Goal: Task Accomplishment & Management: Use online tool/utility

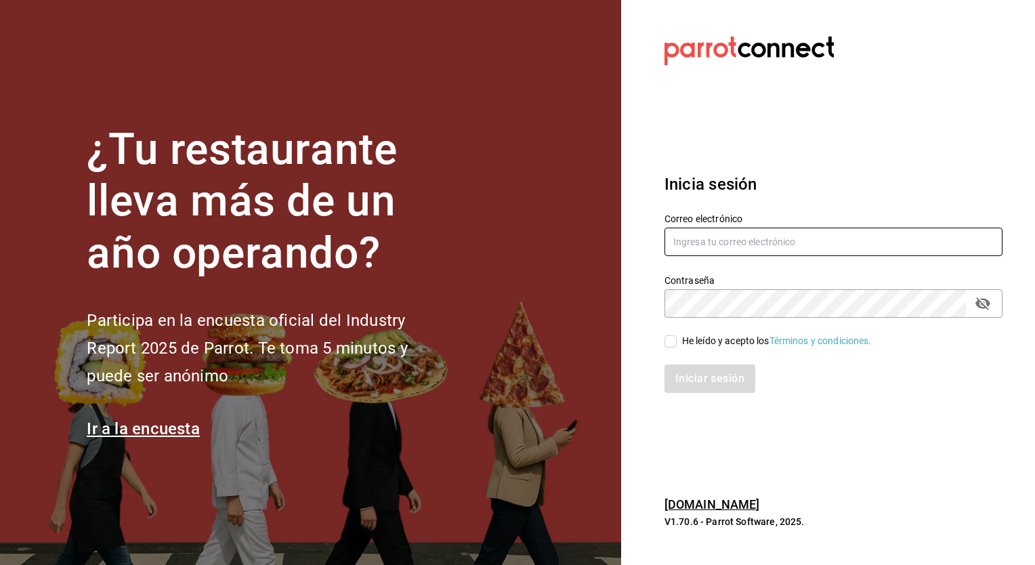
type input "ryoshi.masaryk@grupocosteno.com"
click at [668, 341] on input "He leído y acepto los Términos y condiciones." at bounding box center [670, 341] width 12 height 12
checkbox input "true"
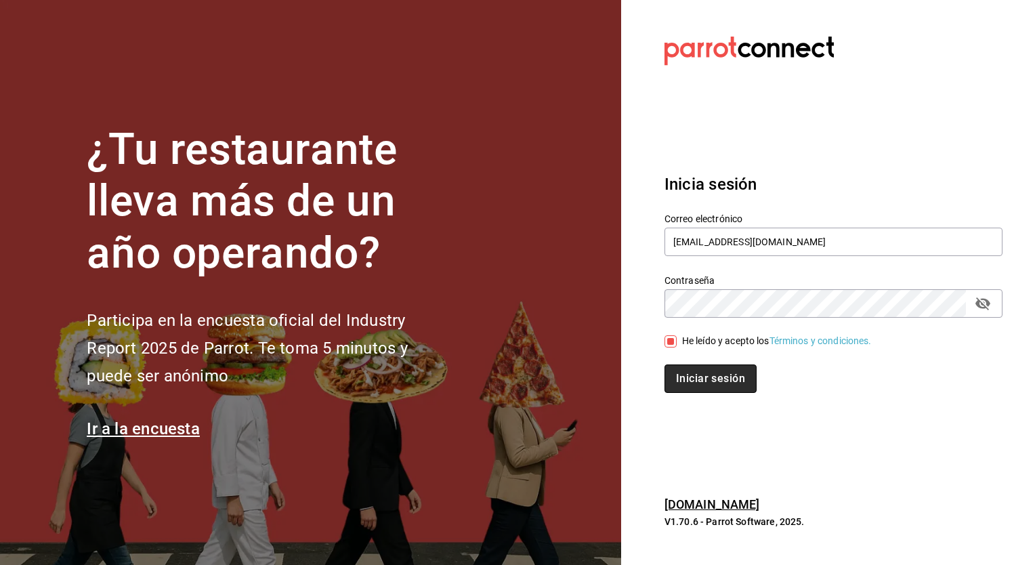
click at [690, 376] on button "Iniciar sesión" at bounding box center [710, 378] width 92 height 28
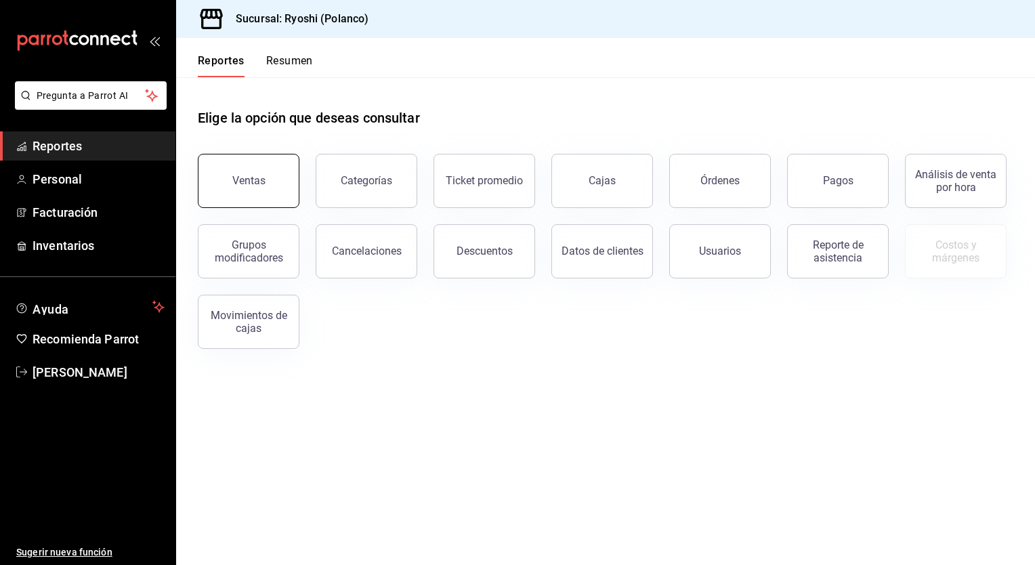
click at [289, 173] on button "Ventas" at bounding box center [249, 181] width 102 height 54
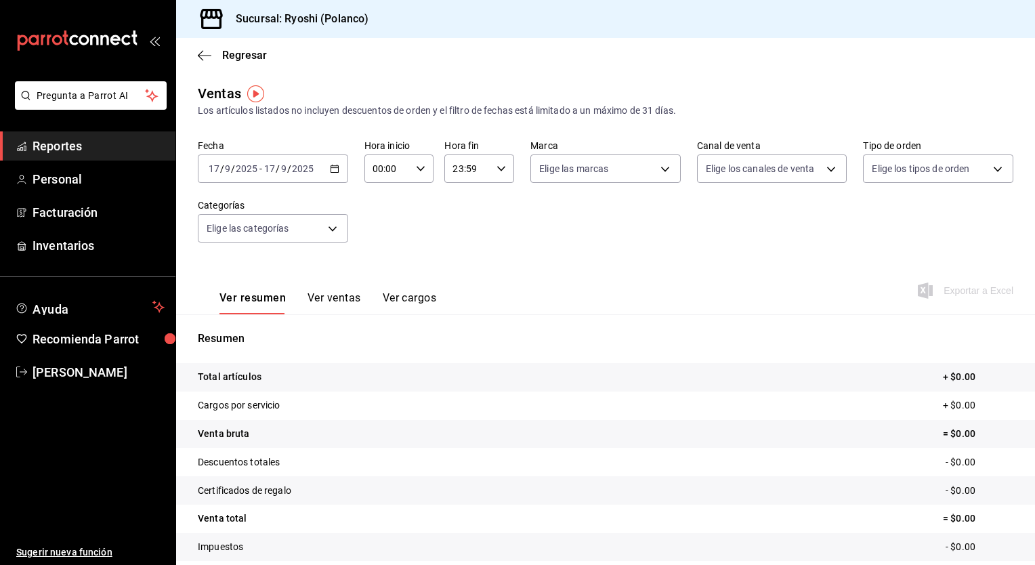
click at [333, 169] on icon "button" at bounding box center [334, 168] width 9 height 9
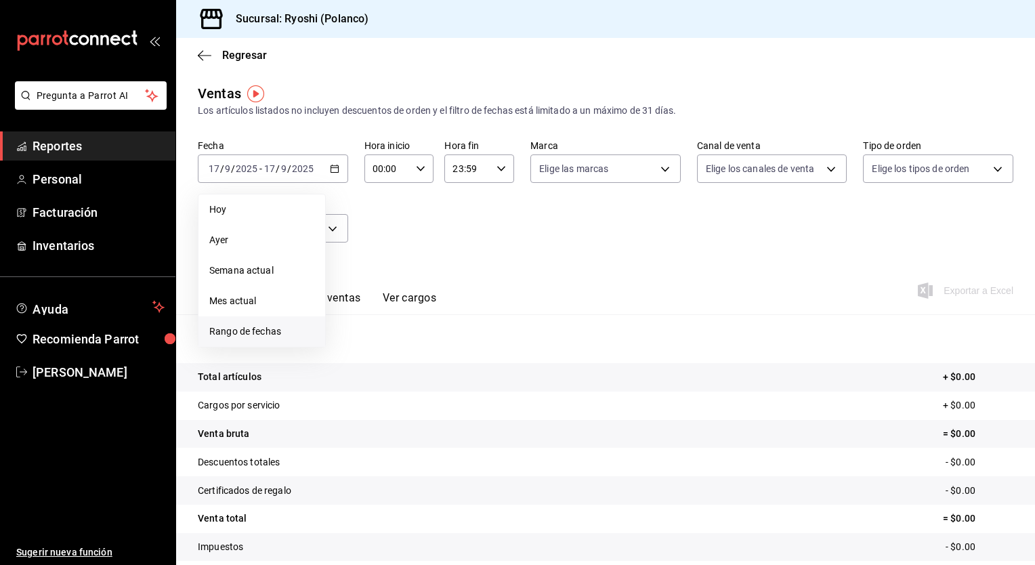
click at [243, 321] on li "Rango de fechas" at bounding box center [261, 331] width 127 height 30
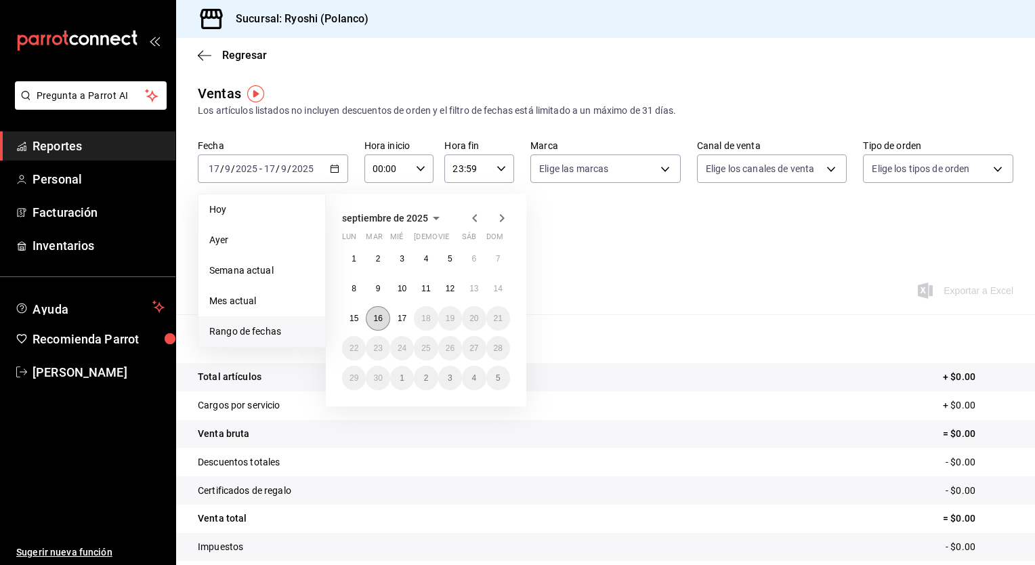
click at [379, 318] on abbr "16" at bounding box center [377, 318] width 9 height 9
click at [398, 318] on abbr "17" at bounding box center [402, 318] width 9 height 9
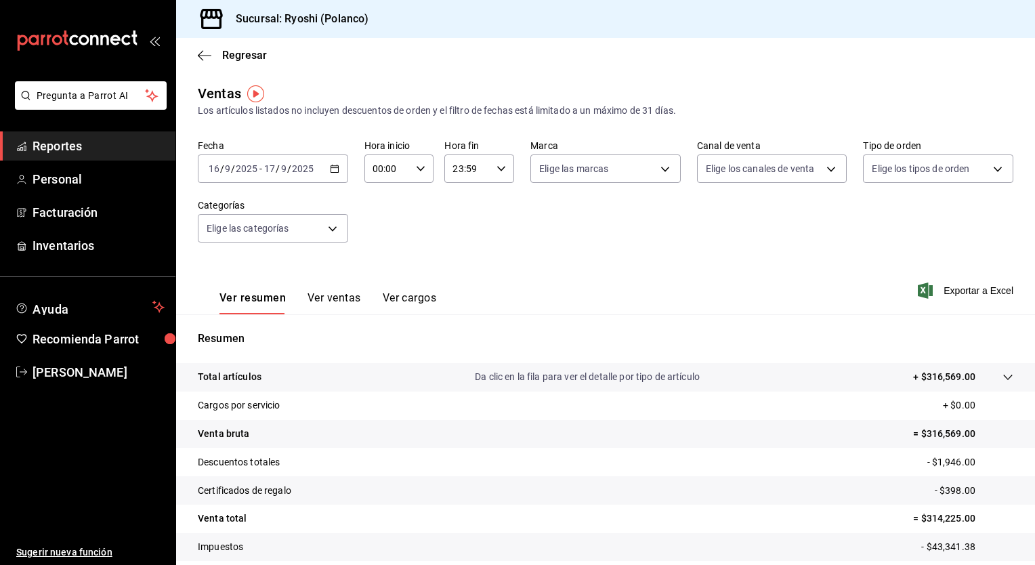
click at [417, 172] on icon "button" at bounding box center [420, 168] width 9 height 9
click at [387, 242] on button "05" at bounding box center [379, 249] width 29 height 27
type input "05:00"
click at [499, 169] on div at bounding box center [517, 282] width 1035 height 565
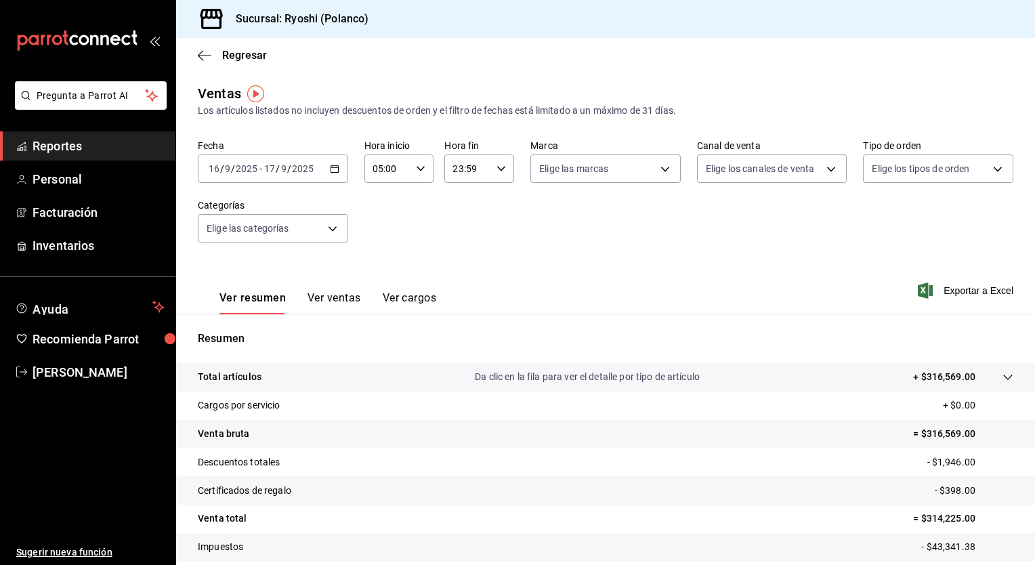
click at [499, 169] on \(Stroke\) "button" at bounding box center [501, 168] width 8 height 5
click at [460, 203] on span "05" at bounding box center [458, 197] width 13 height 11
click at [493, 198] on span "00" at bounding box center [493, 203] width 13 height 11
type input "05:00"
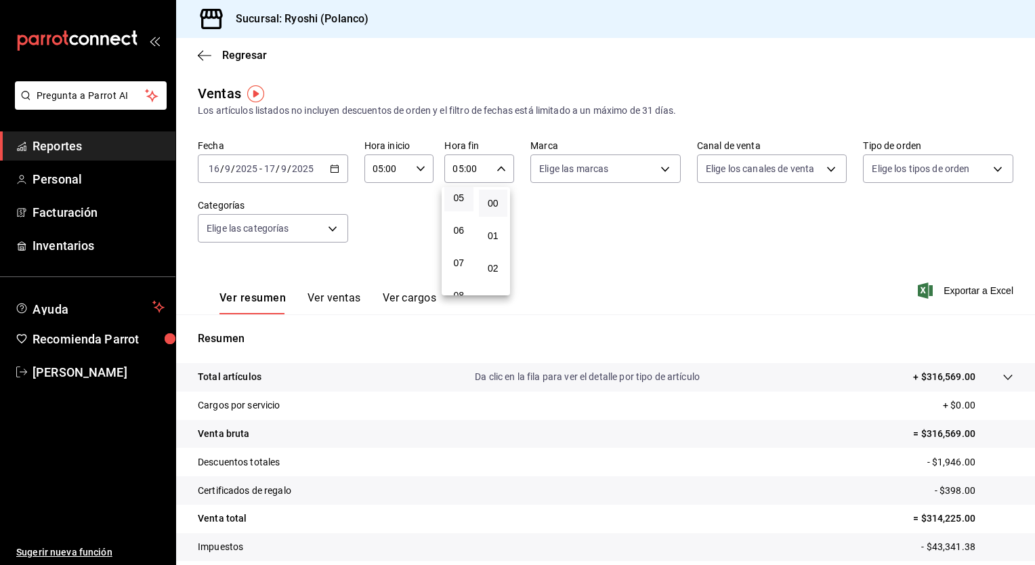
click at [401, 242] on div at bounding box center [517, 282] width 1035 height 565
click at [322, 302] on button "Ver ventas" at bounding box center [335, 302] width 54 height 23
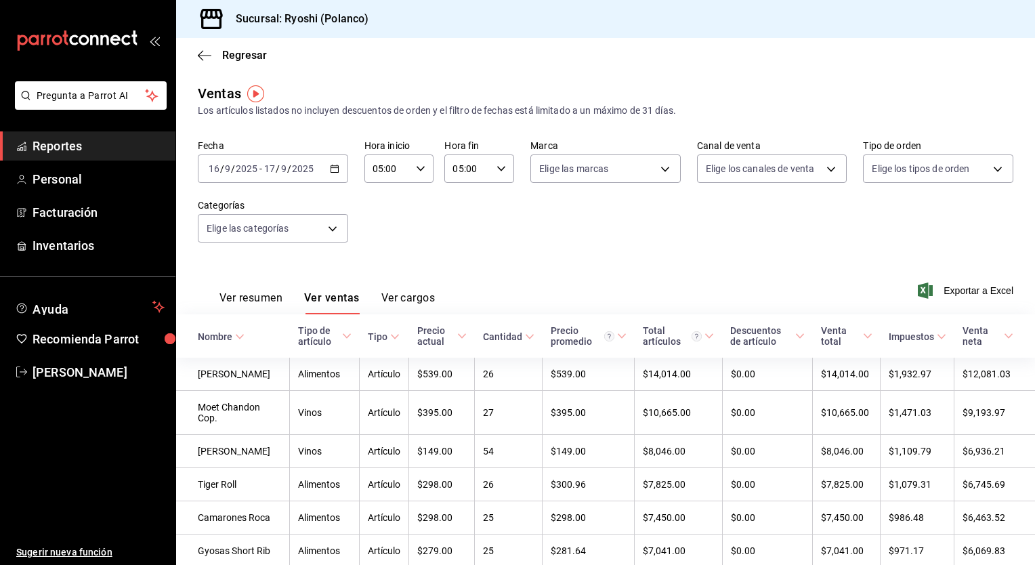
click at [261, 299] on button "Ver resumen" at bounding box center [250, 302] width 63 height 23
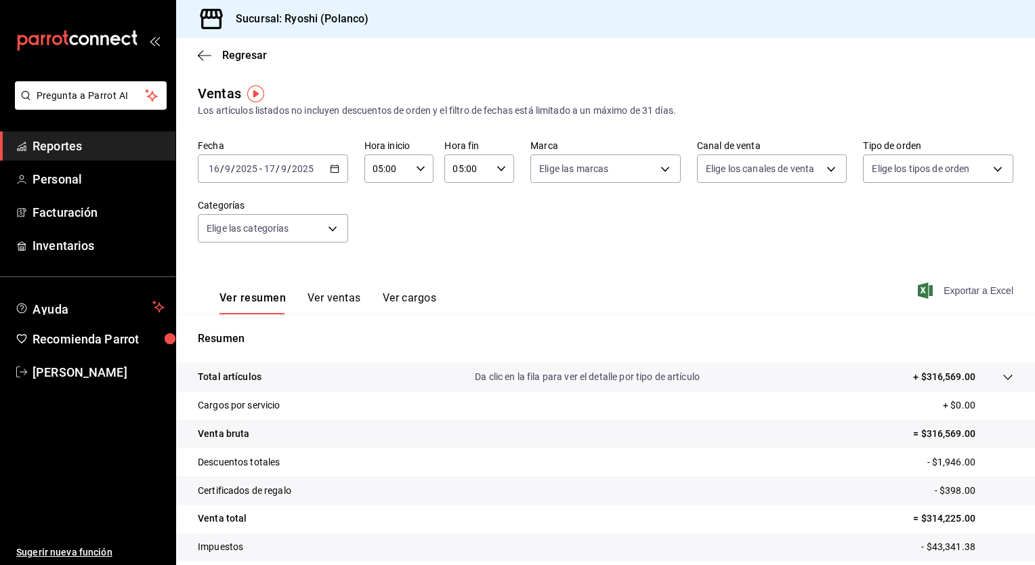
click at [963, 292] on span "Exportar a Excel" at bounding box center [967, 290] width 93 height 16
click at [333, 180] on div "2025-09-16 16 / 9 / 2025 - 2025-09-17 17 / 9 / 2025" at bounding box center [273, 168] width 150 height 28
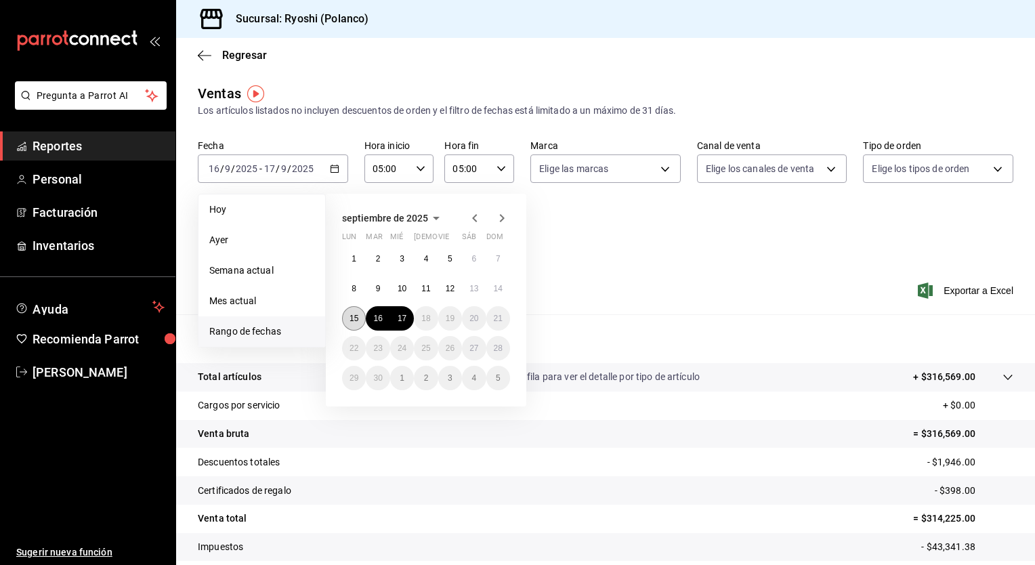
click at [352, 315] on abbr "15" at bounding box center [354, 318] width 9 height 9
click at [398, 322] on button "17" at bounding box center [402, 318] width 24 height 24
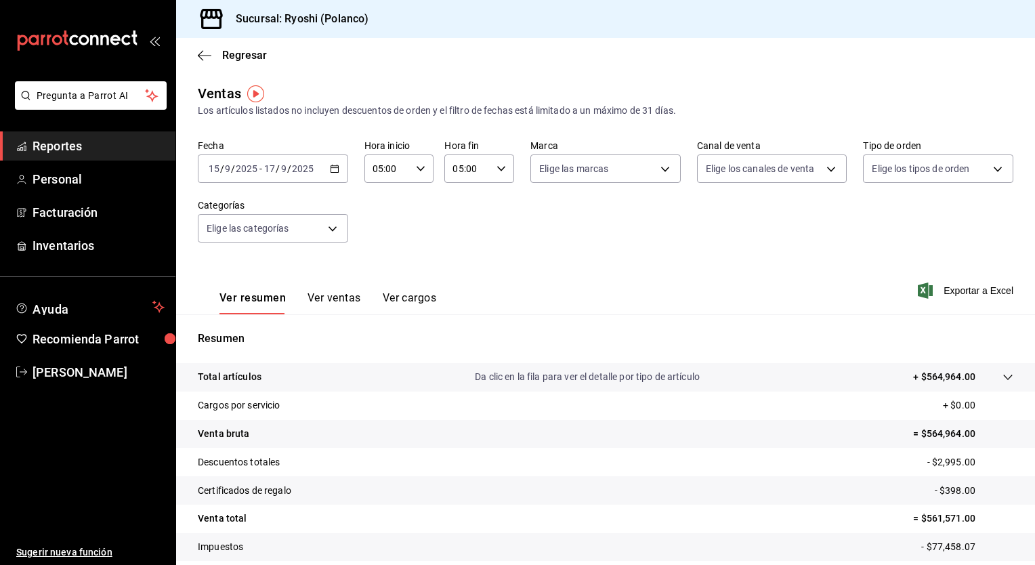
click at [335, 299] on button "Ver ventas" at bounding box center [335, 302] width 54 height 23
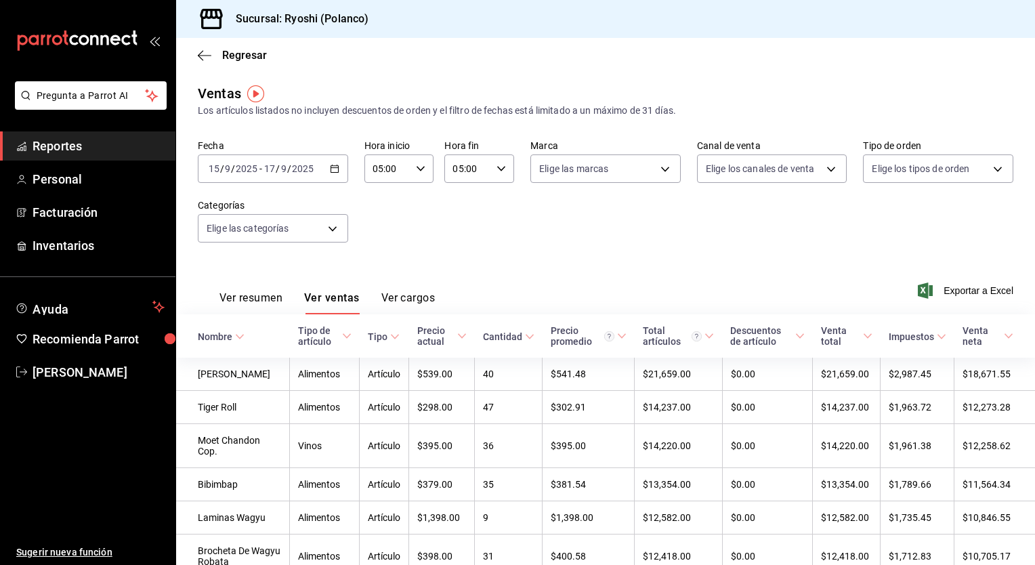
click at [263, 295] on button "Ver resumen" at bounding box center [250, 302] width 63 height 23
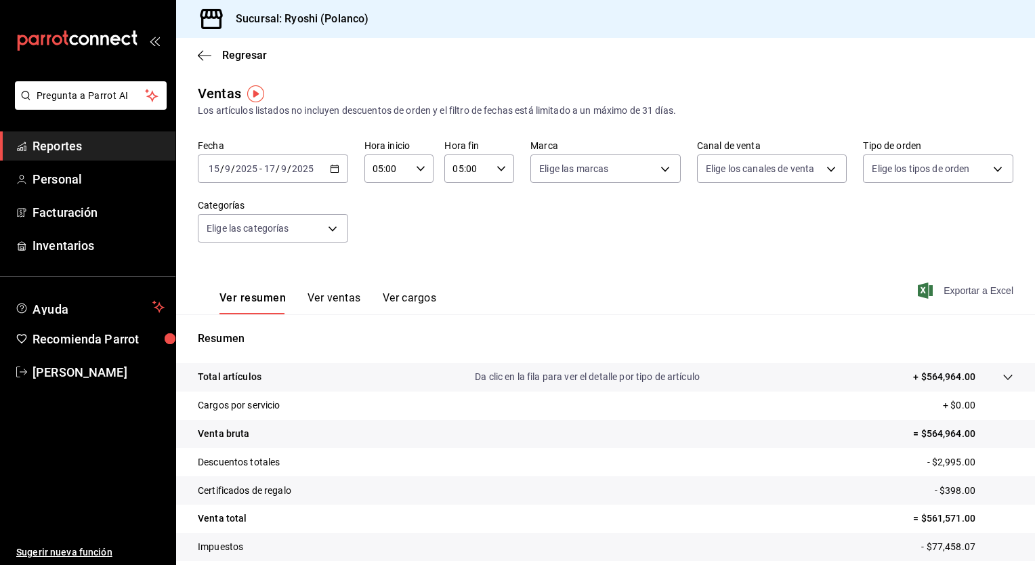
click at [968, 284] on span "Exportar a Excel" at bounding box center [967, 290] width 93 height 16
